Goal: Task Accomplishment & Management: Complete application form

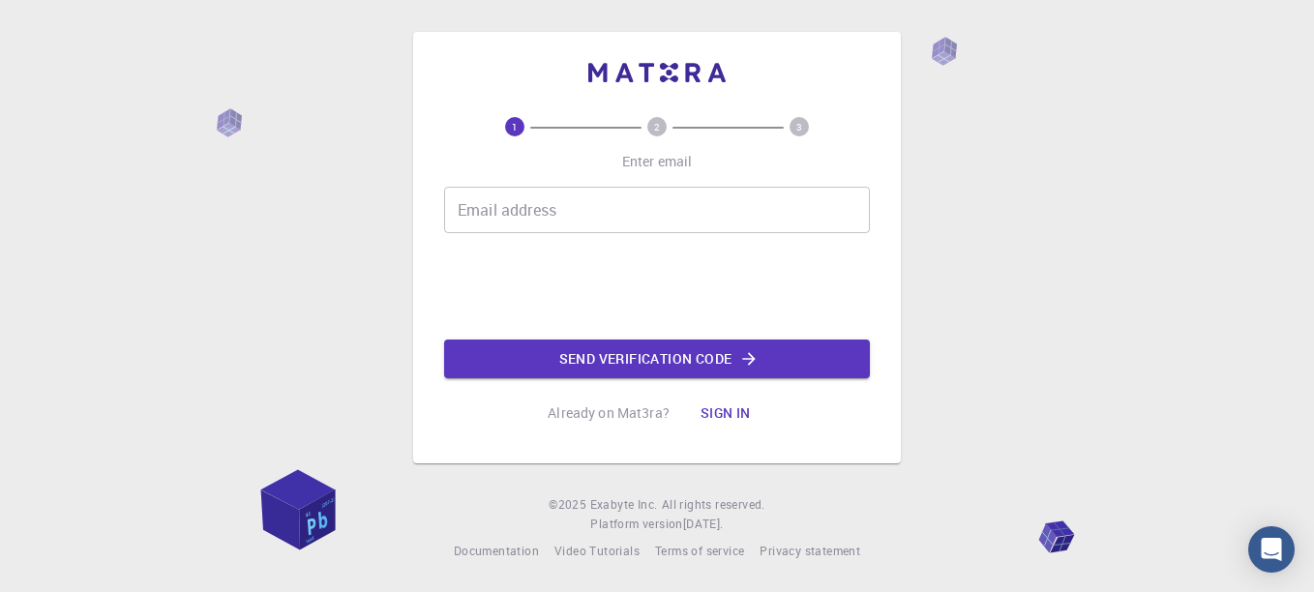
click at [624, 205] on input "Email address" at bounding box center [657, 210] width 426 height 46
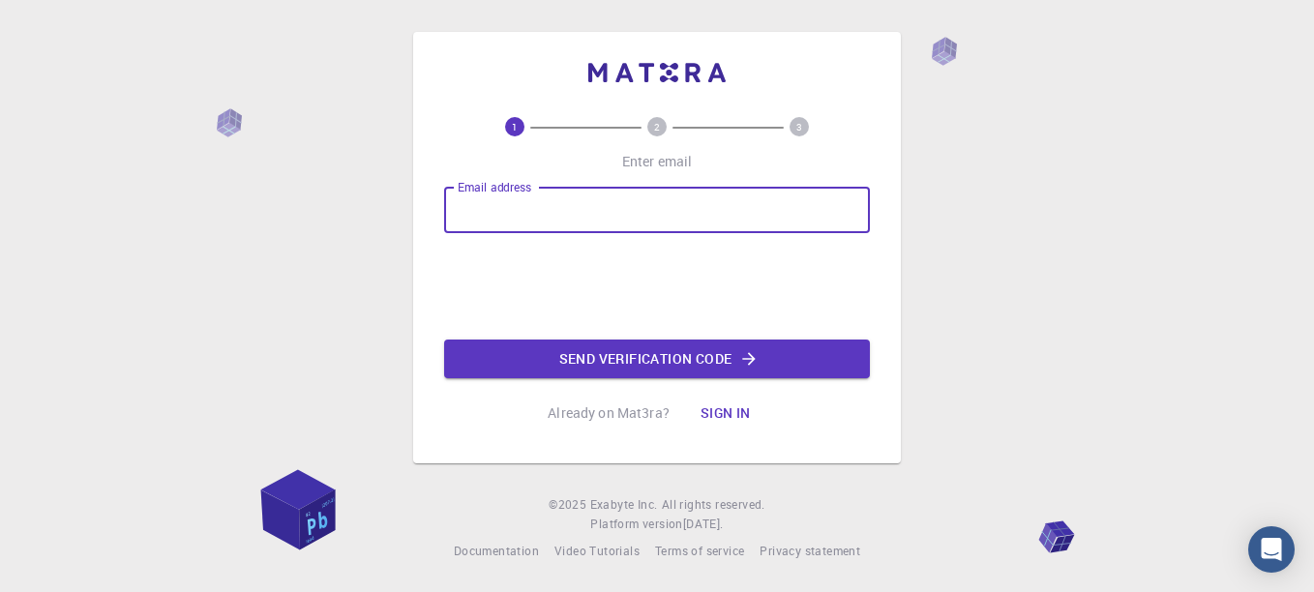
type input "[EMAIL_ADDRESS][PERSON_NAME][DOMAIN_NAME]"
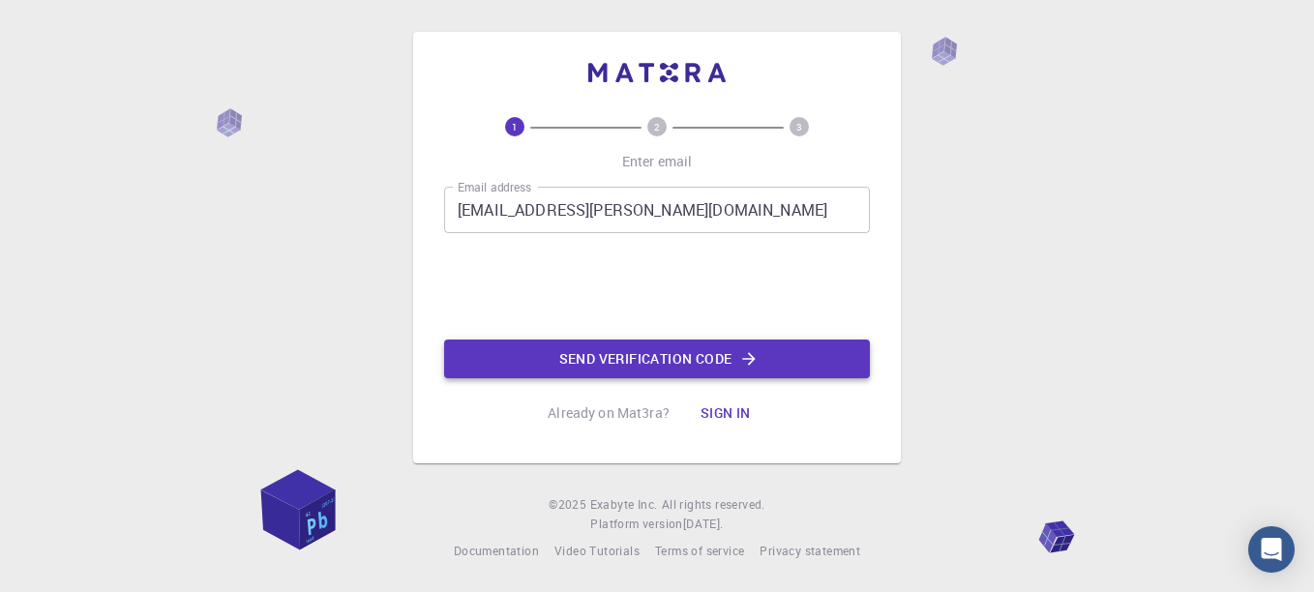
click at [728, 370] on button "Send verification code" at bounding box center [657, 359] width 426 height 39
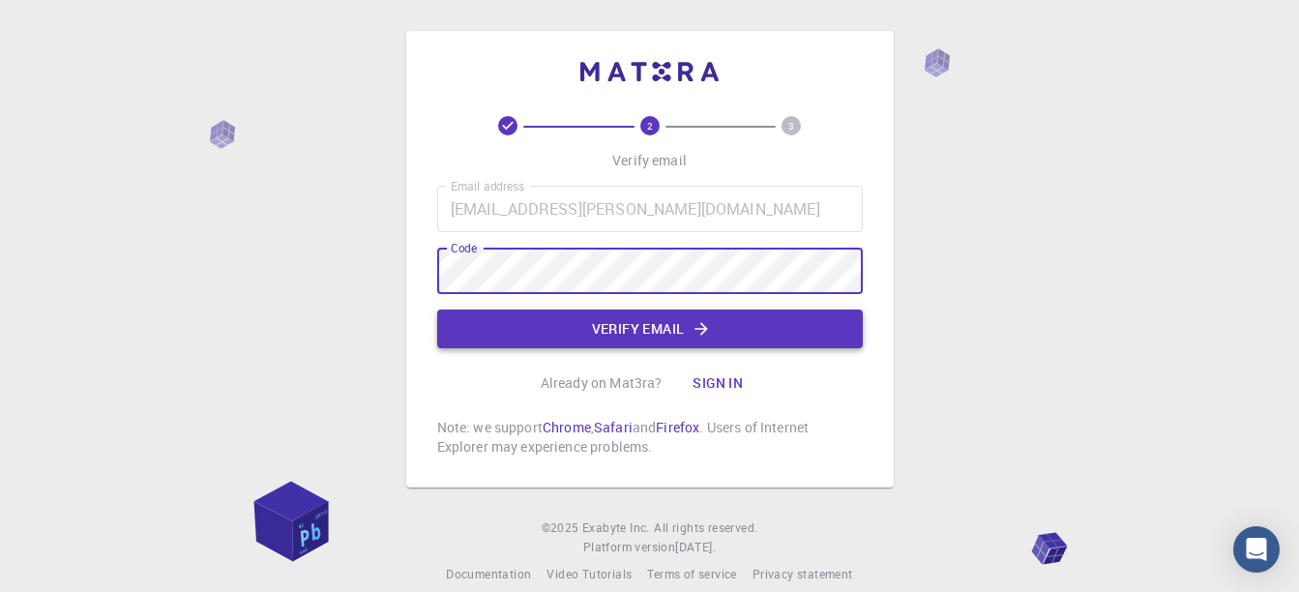
click at [637, 329] on button "Verify email" at bounding box center [650, 329] width 426 height 39
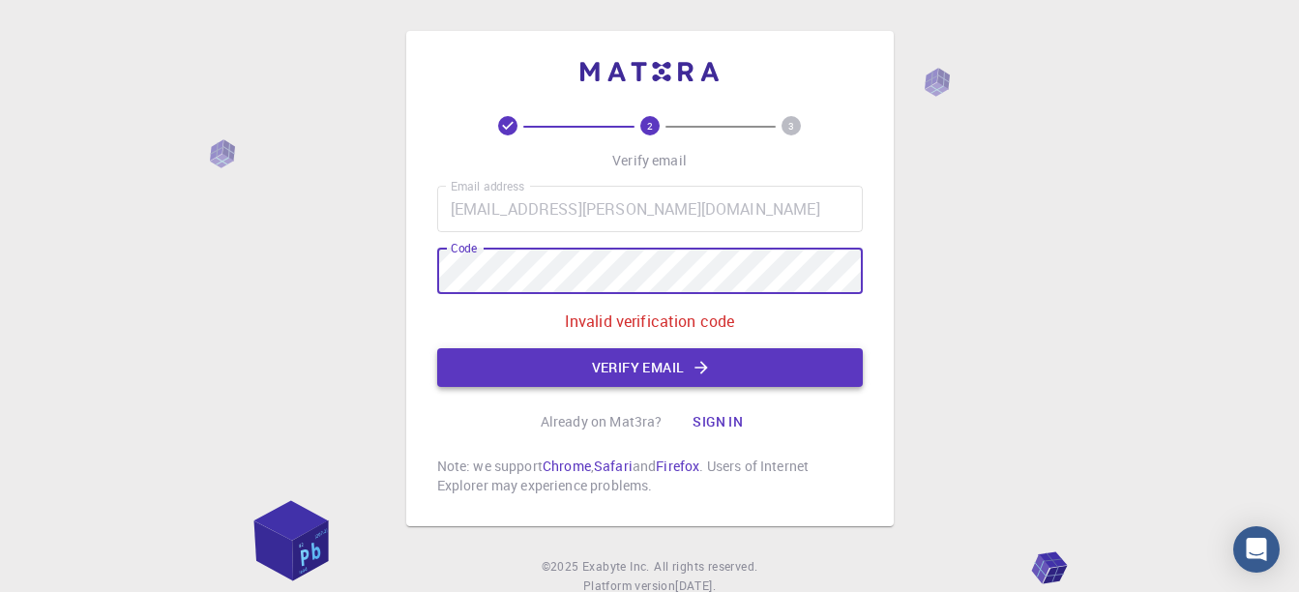
click at [624, 370] on button "Verify email" at bounding box center [650, 367] width 426 height 39
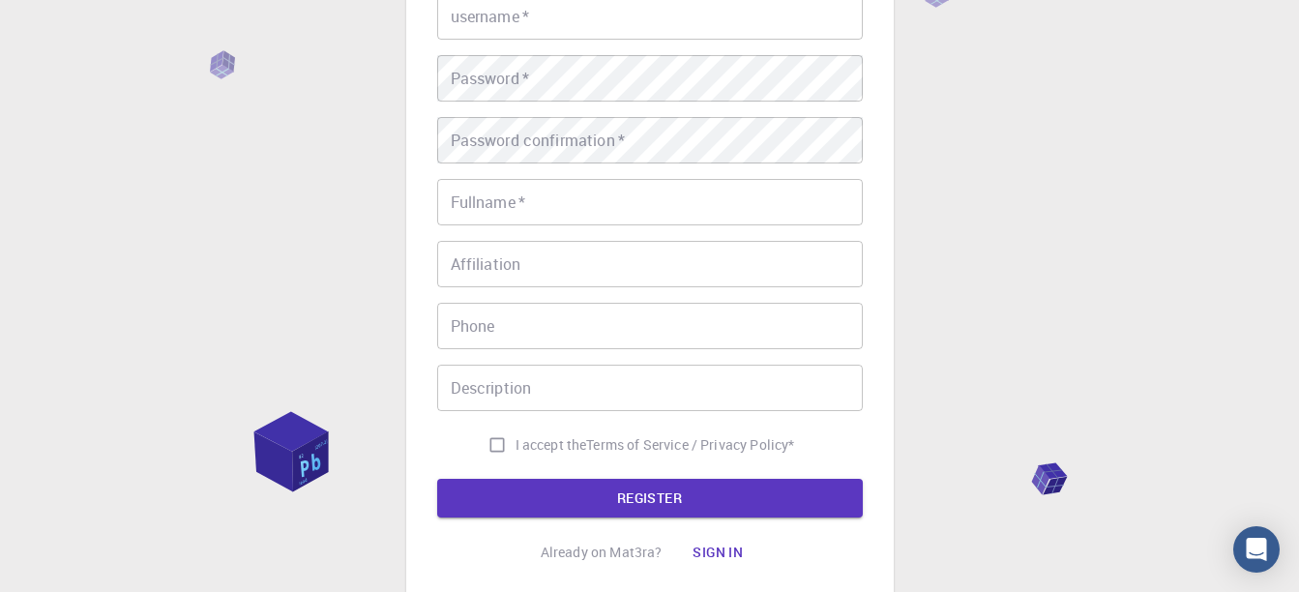
scroll to position [6, 0]
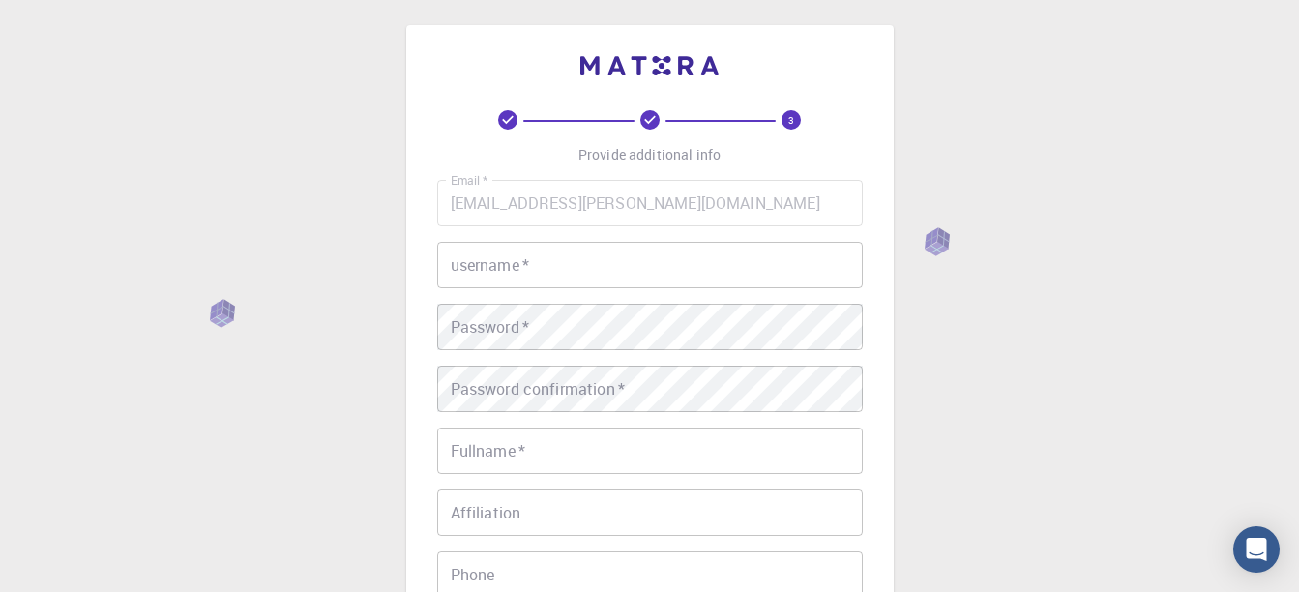
click at [547, 266] on input "username   *" at bounding box center [650, 265] width 426 height 46
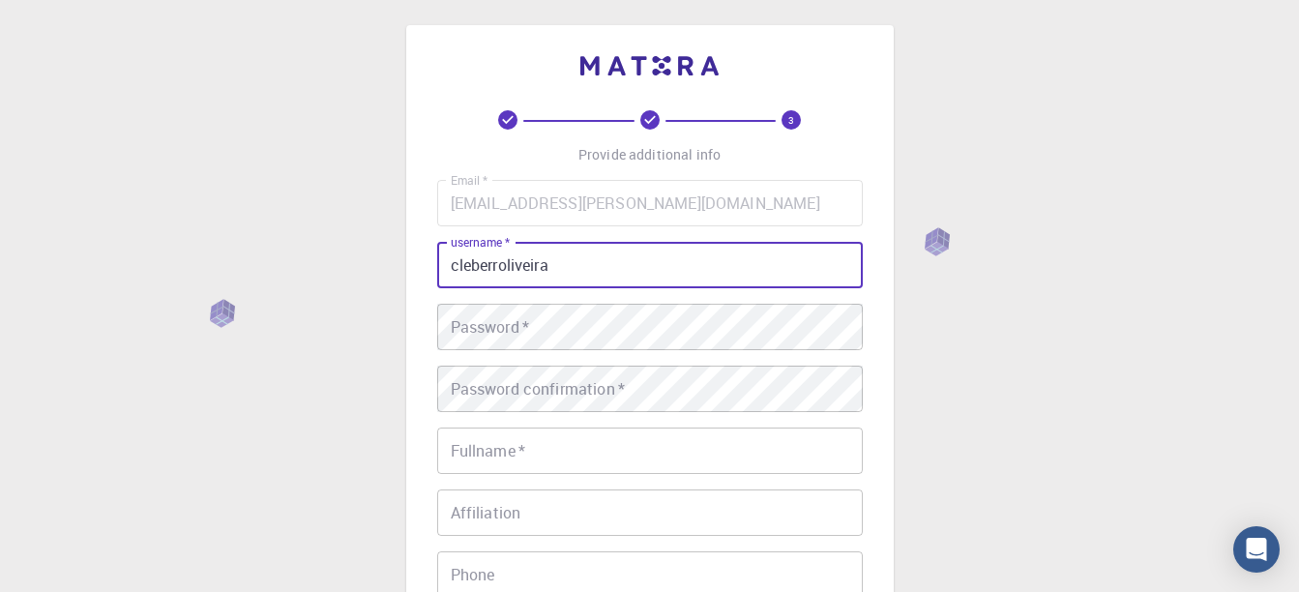
type input "cleberroliveira"
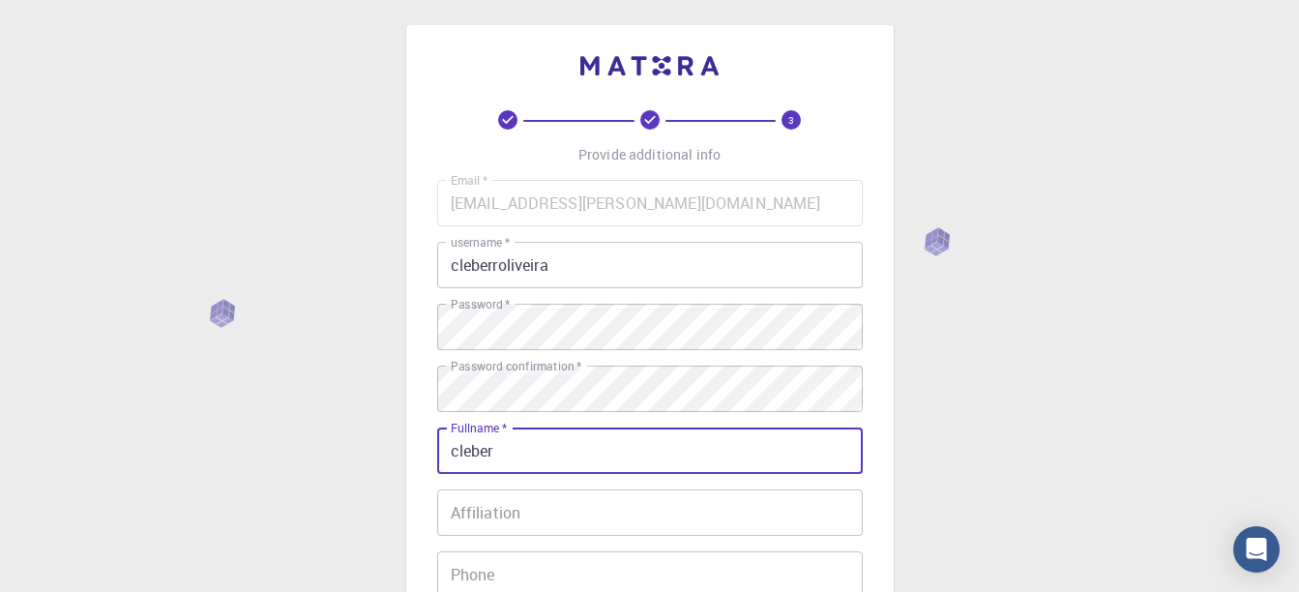
type input "[PERSON_NAME] [PERSON_NAME]"
type input "[PHONE_NUMBER]"
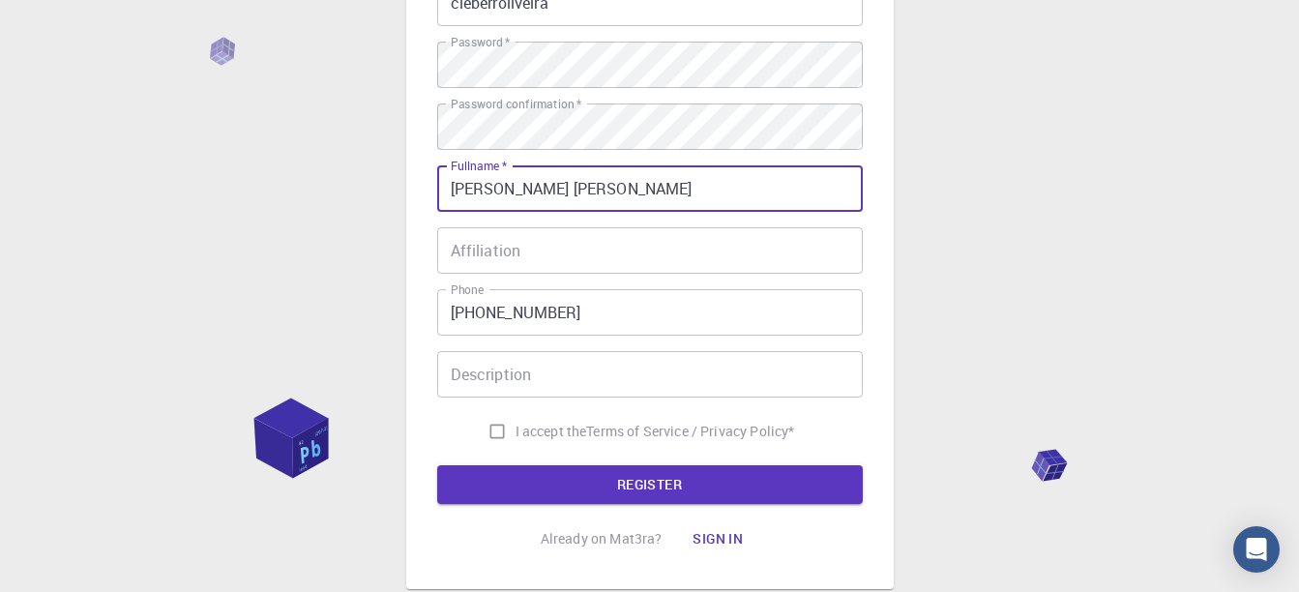
scroll to position [393, 0]
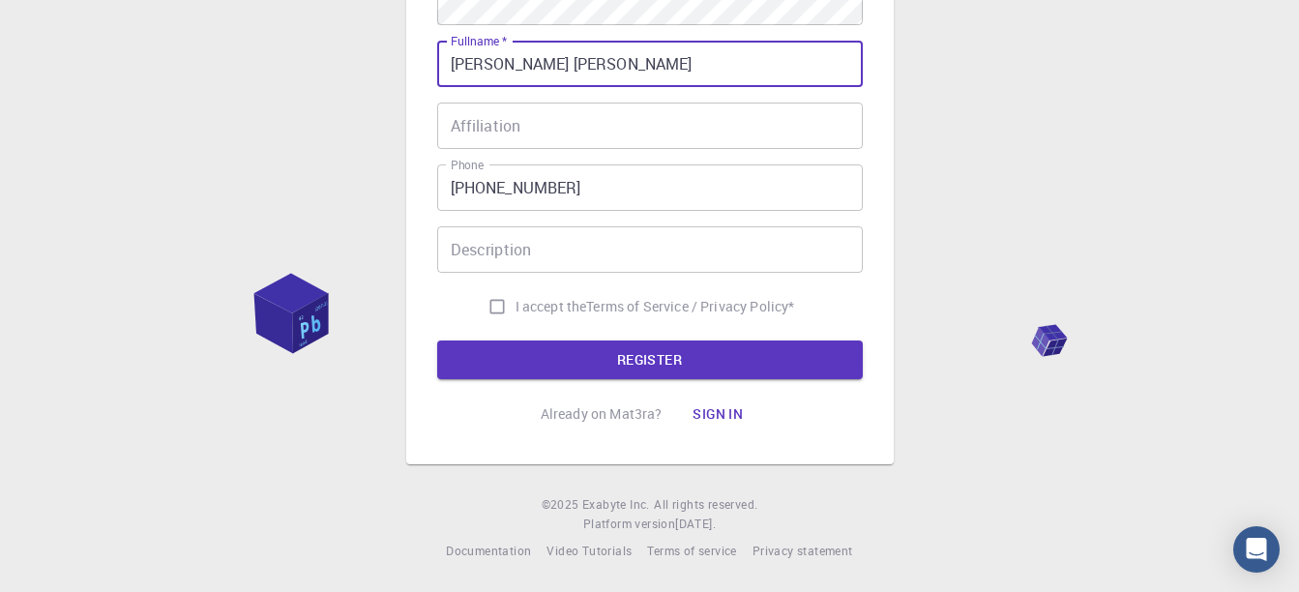
click at [495, 303] on input "I accept the Terms of Service / Privacy Policy *" at bounding box center [497, 306] width 37 height 37
checkbox input "true"
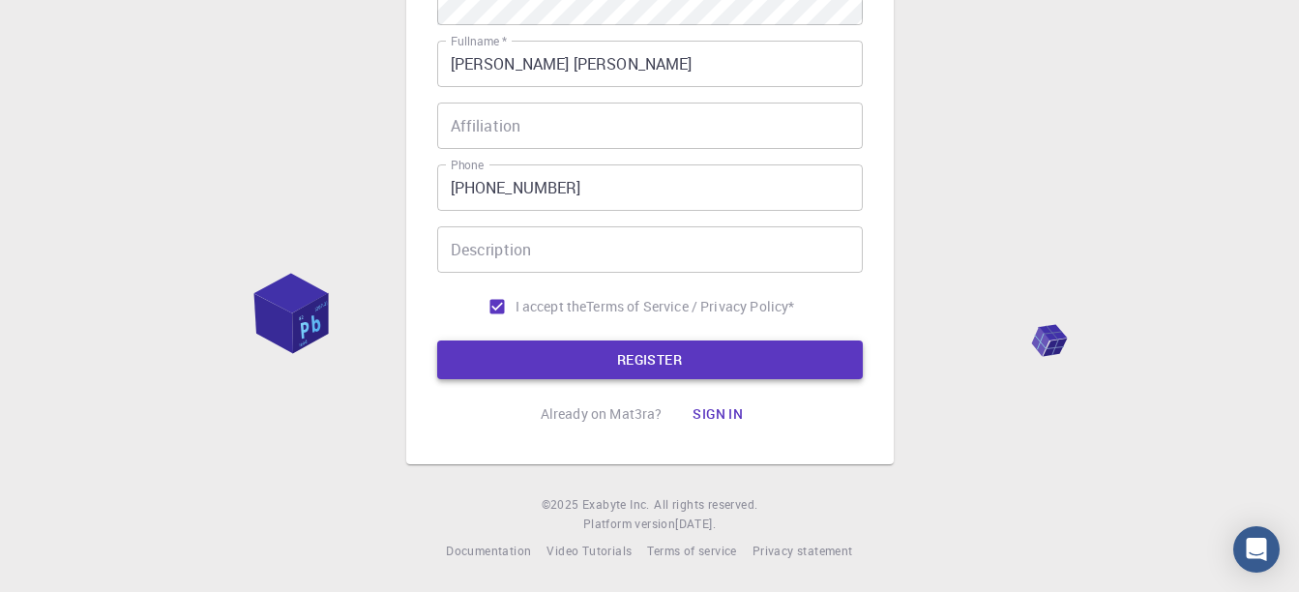
click at [665, 361] on button "REGISTER" at bounding box center [650, 360] width 426 height 39
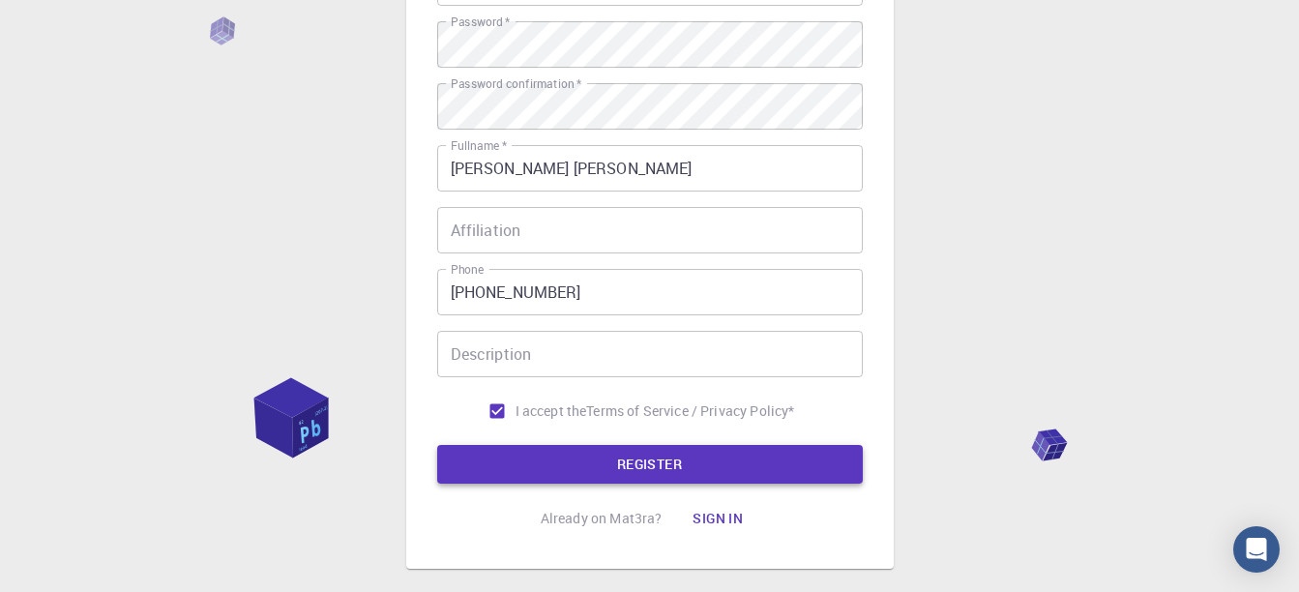
scroll to position [296, 0]
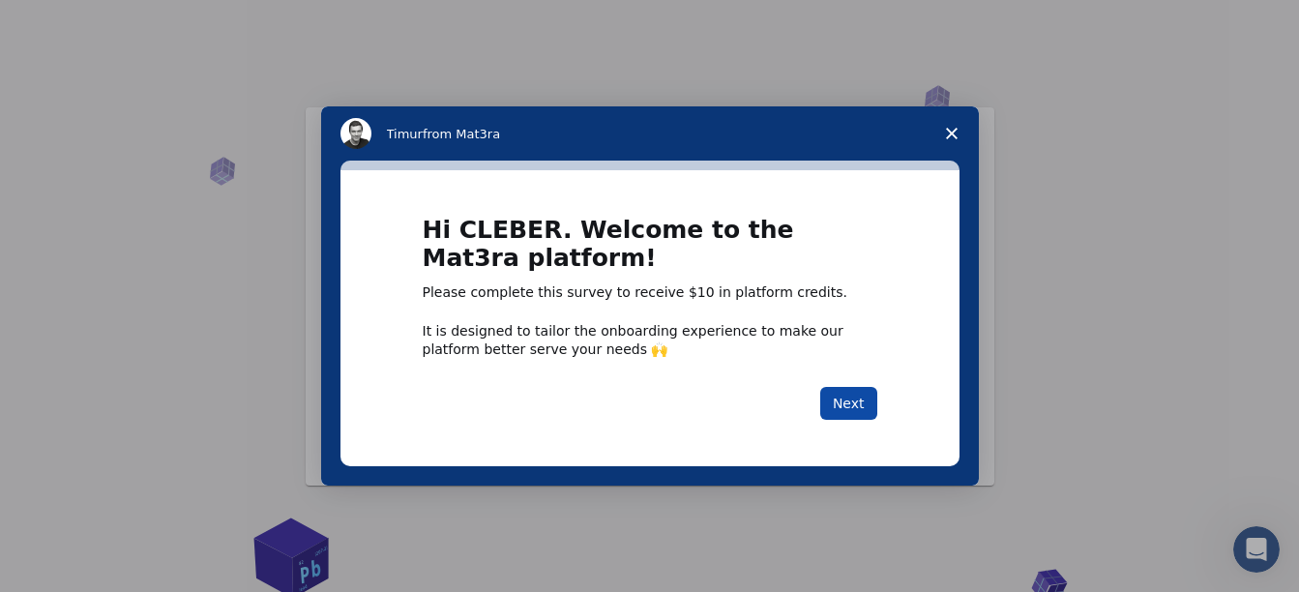
click at [852, 397] on button "Next" at bounding box center [848, 403] width 57 height 33
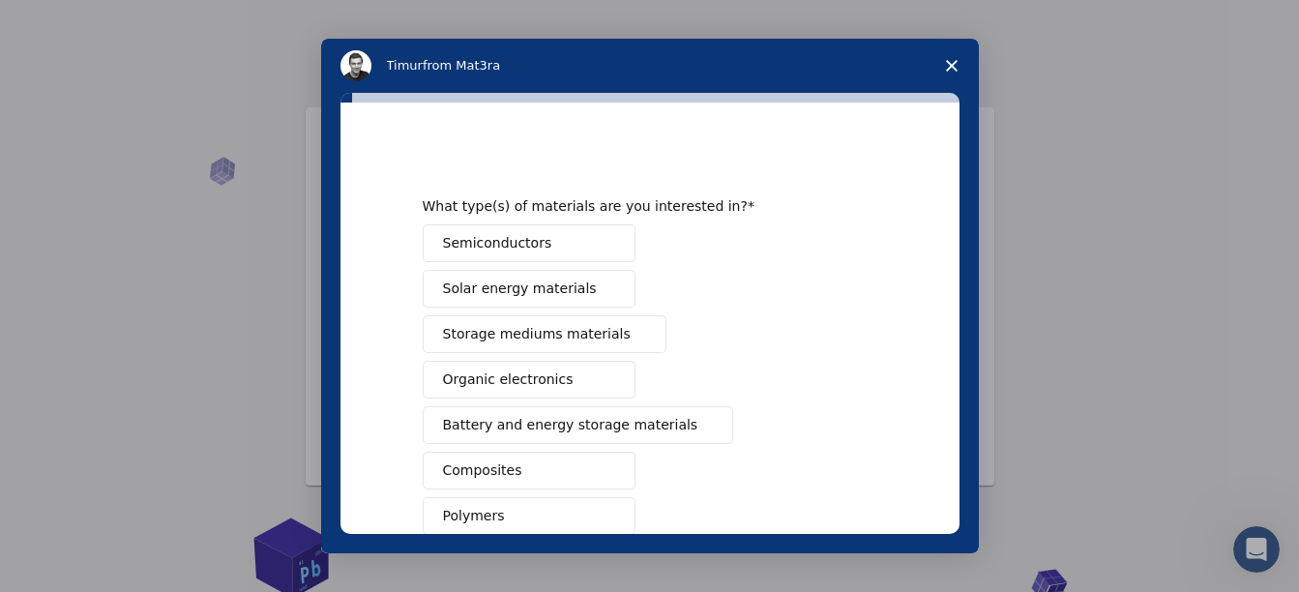
click at [960, 68] on span "Close survey" at bounding box center [952, 66] width 54 height 54
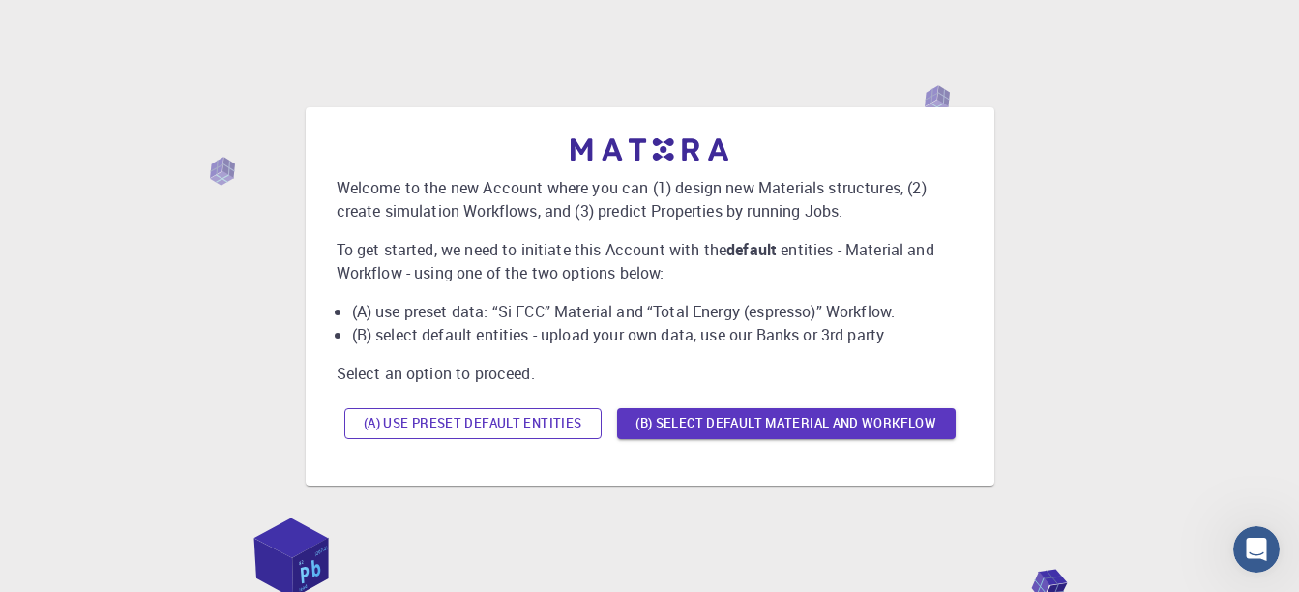
click at [479, 422] on button "(A) Use preset default entities" at bounding box center [472, 423] width 257 height 31
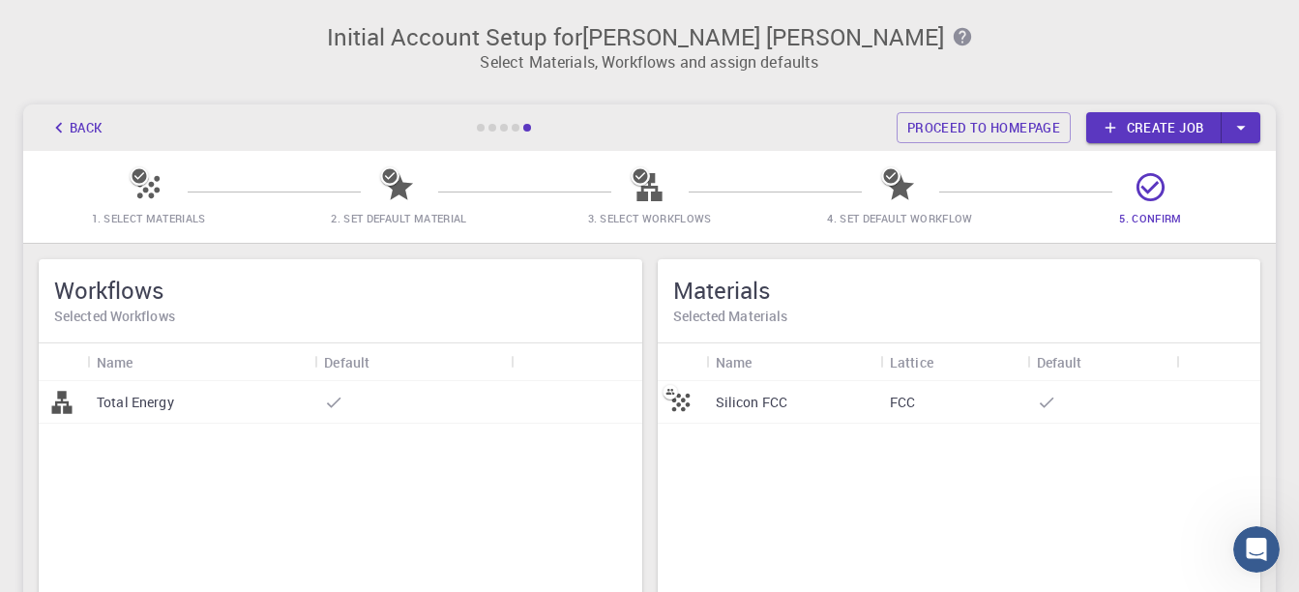
click at [1193, 129] on link "Create job" at bounding box center [1154, 127] width 135 height 31
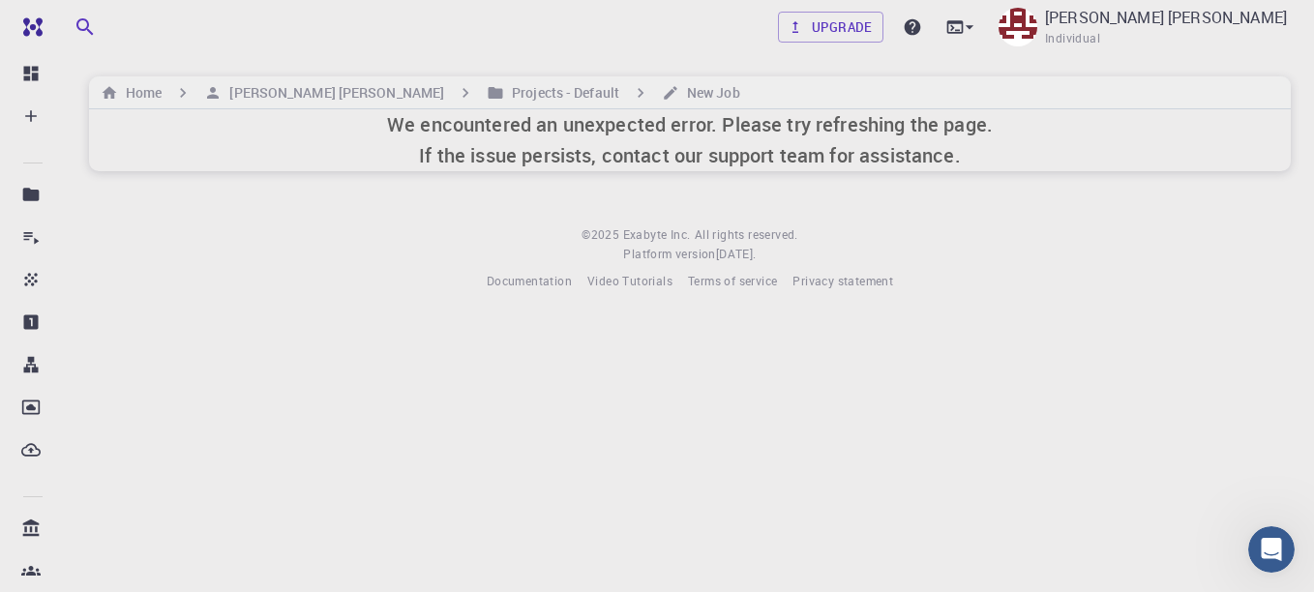
click at [432, 120] on h6 "We encountered an unexpected error. Please try refreshing the page. If the issu…" at bounding box center [690, 140] width 606 height 62
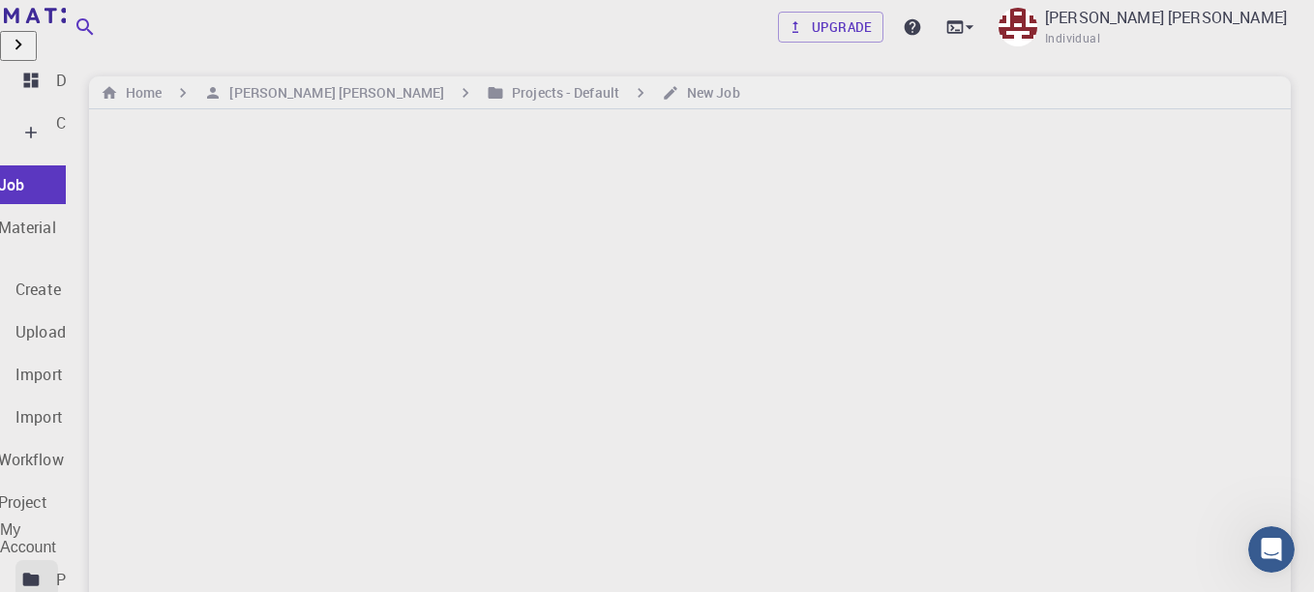
click at [42, 560] on link "Projects" at bounding box center [36, 579] width 43 height 39
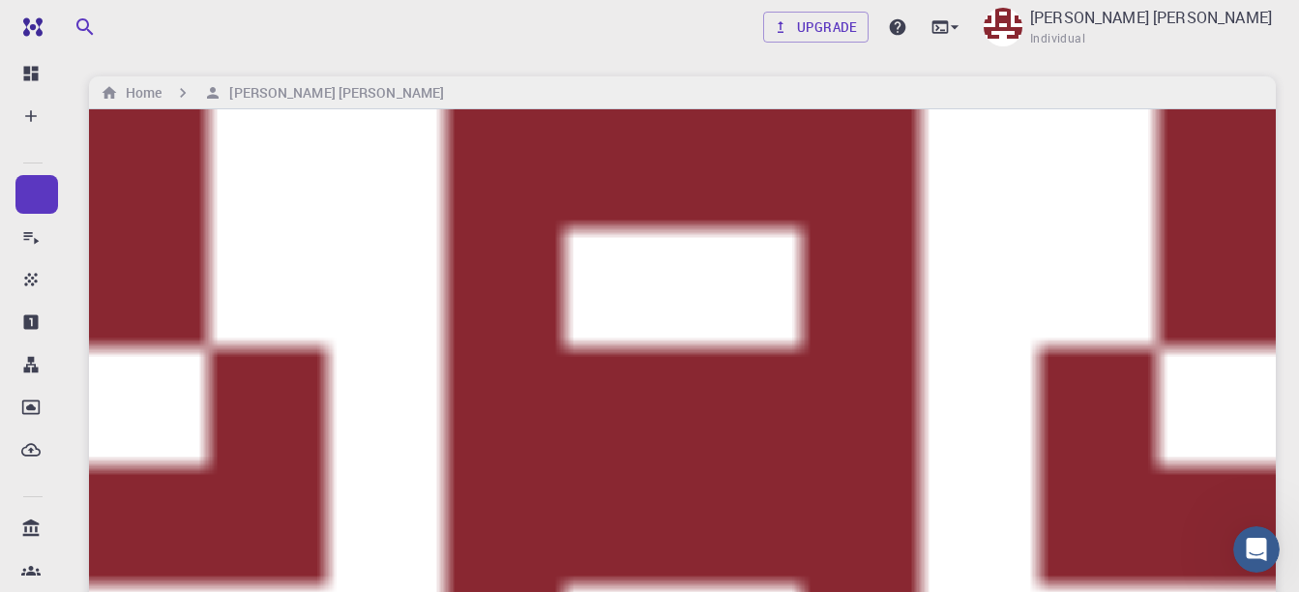
drag, startPoint x: 430, startPoint y: 42, endPoint x: 448, endPoint y: 37, distance: 19.0
click at [432, 42] on div "Upgrade [PERSON_NAME] [PERSON_NAME] Individual" at bounding box center [683, 27] width 1234 height 50
